Goal: Navigation & Orientation: Find specific page/section

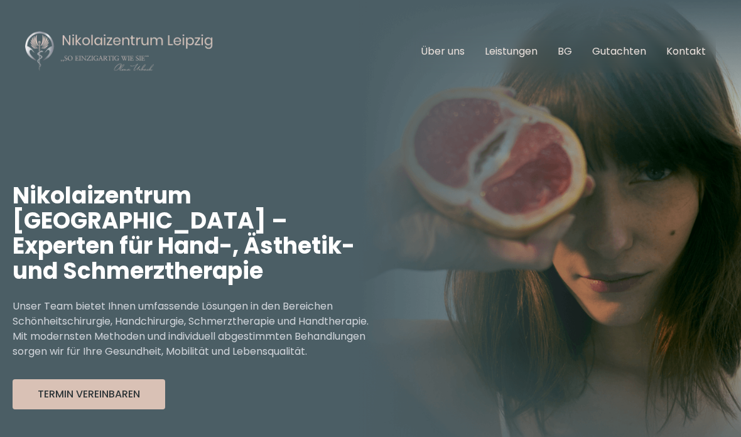
click at [452, 55] on link "Über uns" at bounding box center [442, 51] width 44 height 14
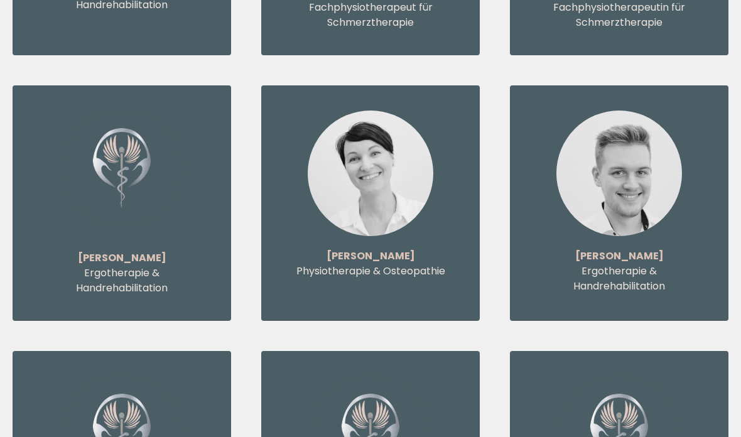
scroll to position [5532, 0]
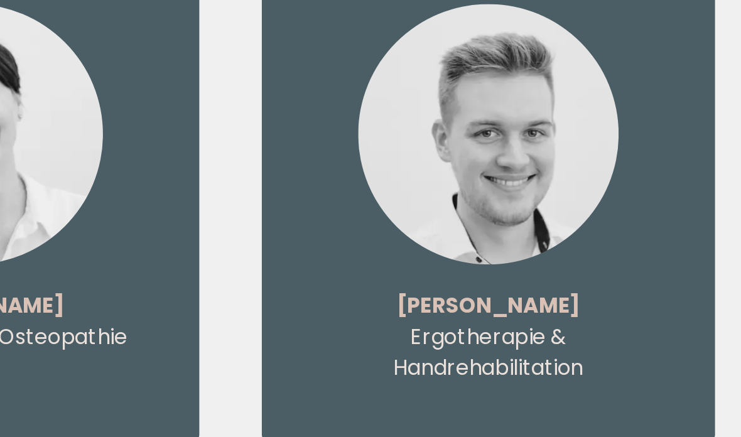
click at [556, 92] on img at bounding box center [619, 155] width 126 height 126
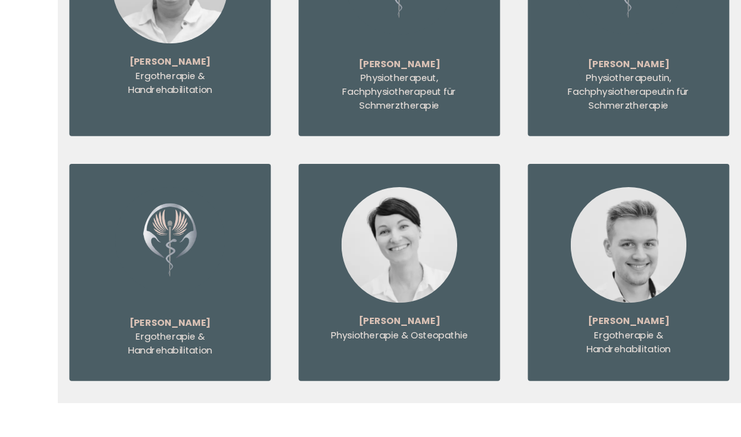
scroll to position [5442, 0]
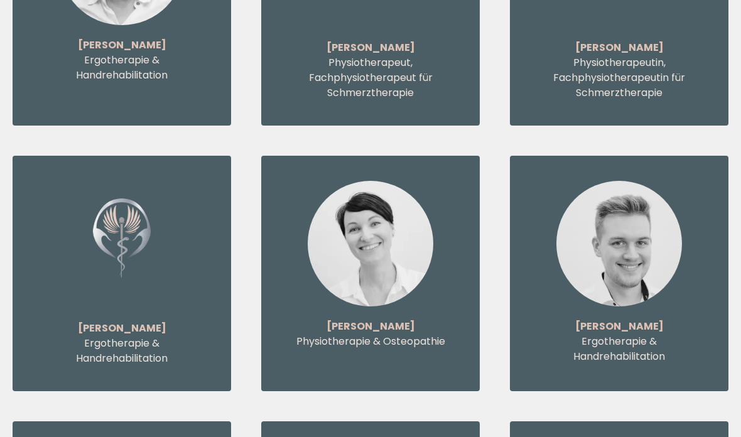
click at [623, 319] on p "[PERSON_NAME]" at bounding box center [619, 326] width 168 height 15
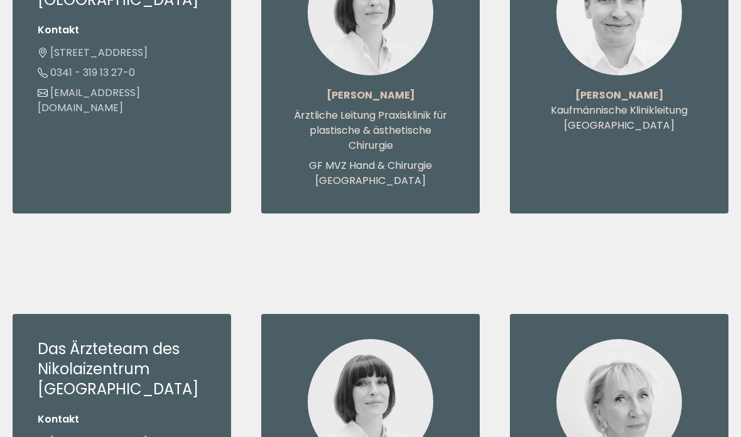
scroll to position [0, 0]
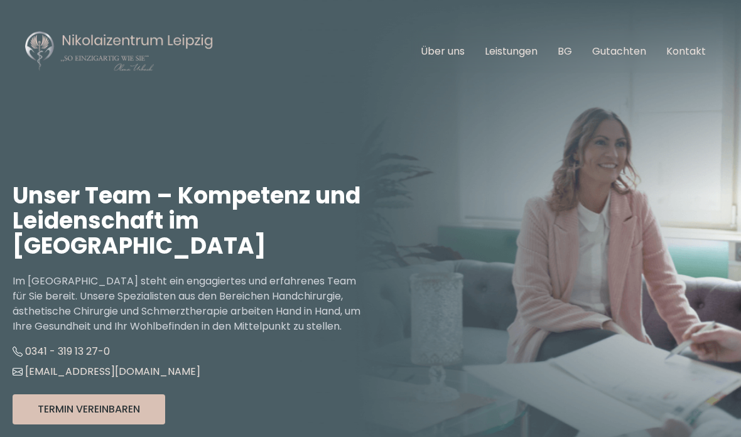
click at [519, 57] on link "Leistungen" at bounding box center [510, 51] width 53 height 14
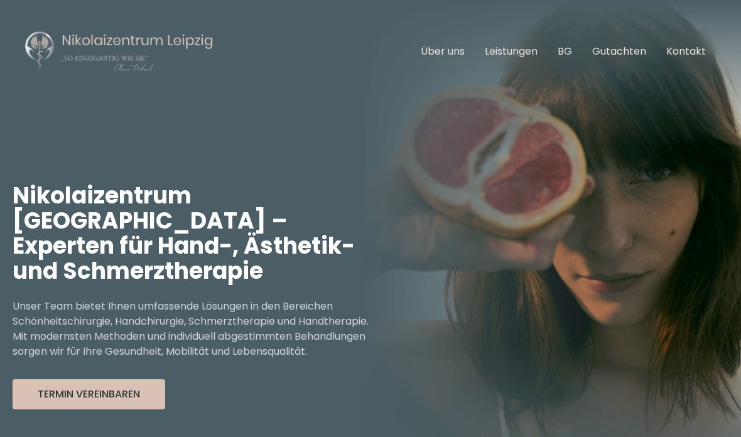
click at [458, 56] on link "Über uns" at bounding box center [442, 51] width 44 height 14
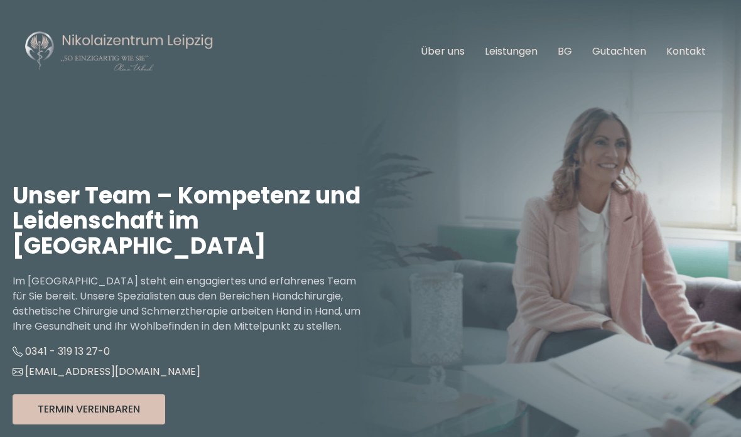
click at [567, 51] on link "BG" at bounding box center [564, 51] width 14 height 14
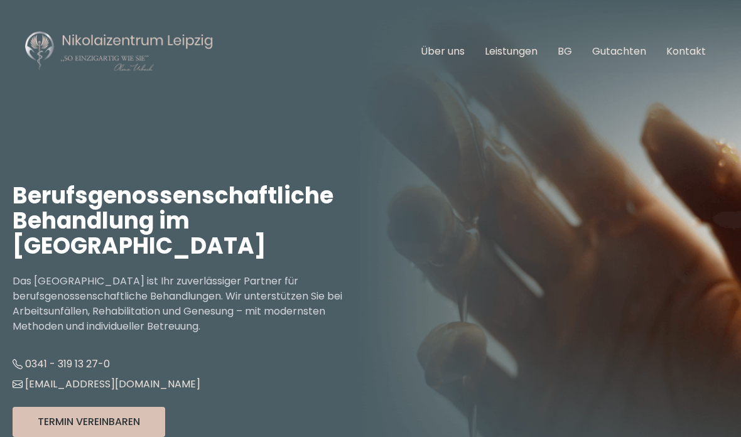
click at [183, 45] on img at bounding box center [119, 51] width 188 height 43
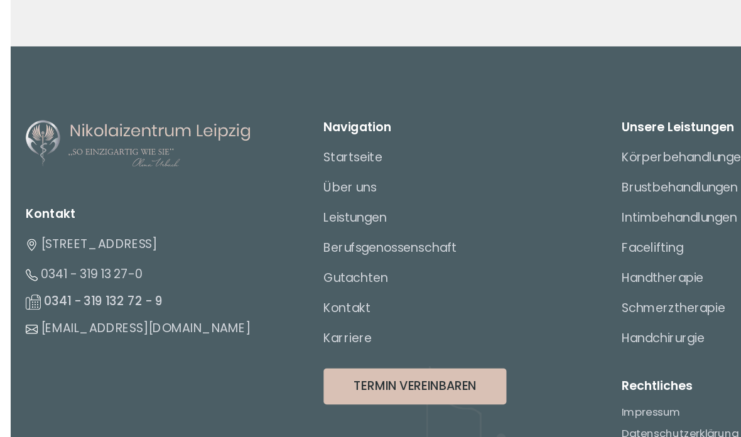
scroll to position [4900, 0]
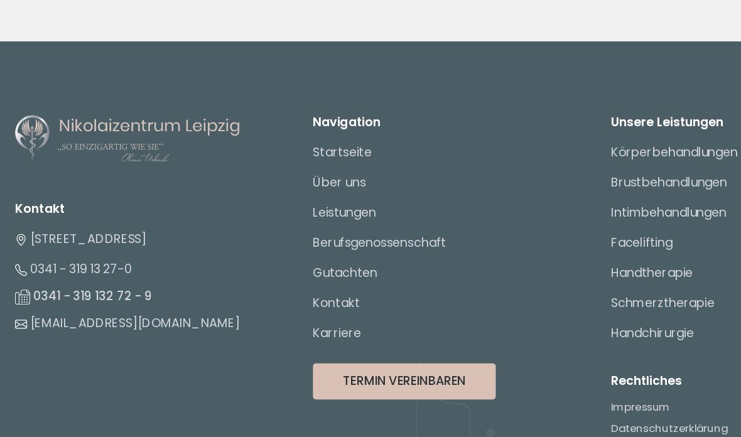
click at [291, 301] on link "Karriere" at bounding box center [281, 308] width 40 height 14
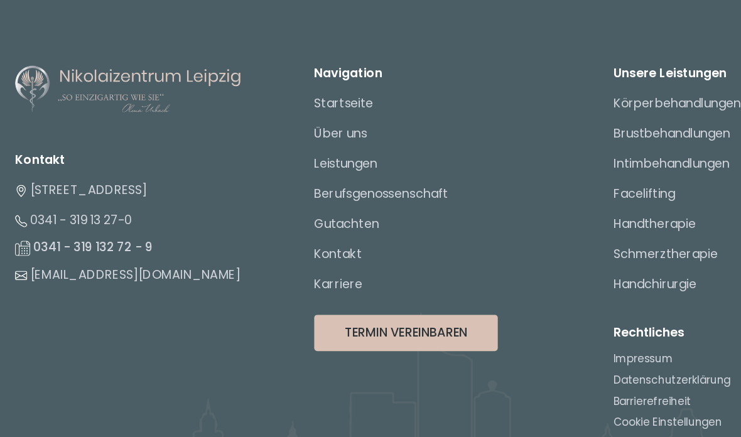
scroll to position [4898, 0]
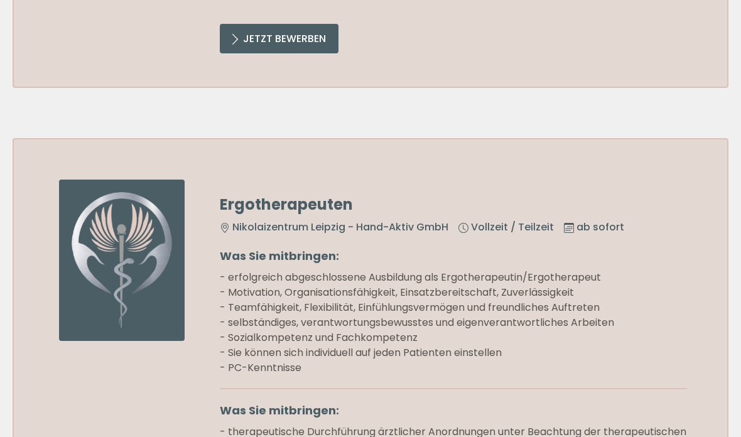
scroll to position [1292, 0]
click at [45, 153] on section "Unsere Jobangebote im [GEOGRAPHIC_DATA] Medizinische Fachangestellte - MTA / MF…" at bounding box center [370, 146] width 741 height 1258
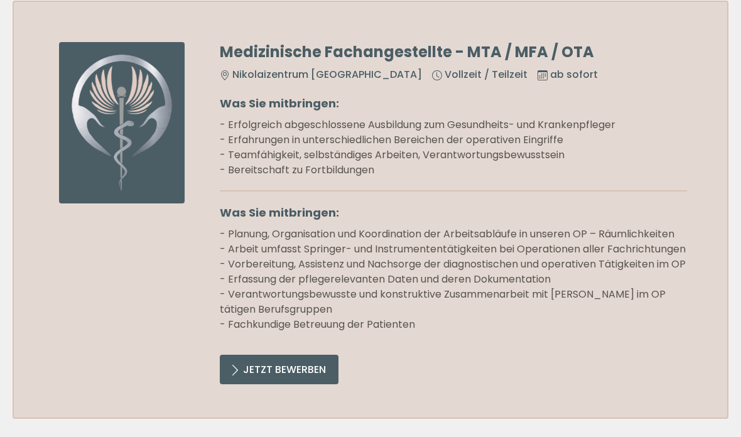
scroll to position [884, 0]
